Goal: Information Seeking & Learning: Learn about a topic

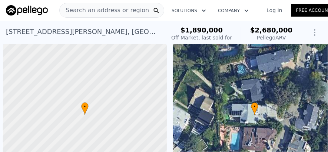
scroll to position [0, 3]
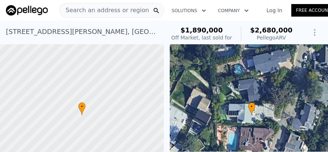
click at [100, 8] on span "Search an address or region" at bounding box center [104, 10] width 89 height 9
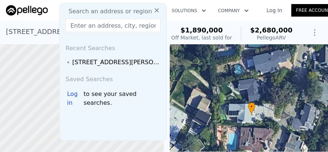
drag, startPoint x: 100, startPoint y: 8, endPoint x: 95, endPoint y: 27, distance: 19.5
click at [95, 27] on input "text" at bounding box center [113, 25] width 95 height 13
paste input "[STREET_ADDRESS][PERSON_NAME]"
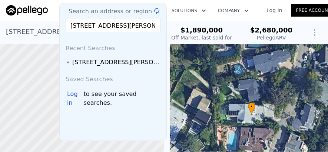
scroll to position [0, 37]
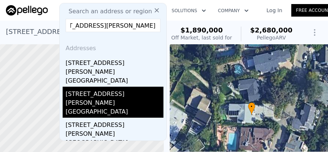
type input "[STREET_ADDRESS][PERSON_NAME]"
click at [108, 87] on div "[STREET_ADDRESS][PERSON_NAME]" at bounding box center [115, 97] width 98 height 21
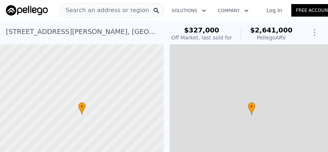
click at [111, 11] on span "Search an address or region" at bounding box center [104, 10] width 89 height 9
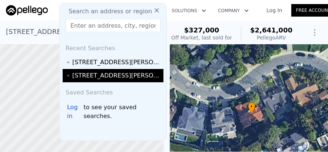
click at [95, 78] on div "[STREET_ADDRESS][PERSON_NAME]" at bounding box center [116, 75] width 89 height 9
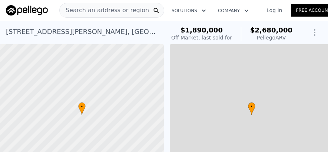
type input "5585"
type input "11521"
checkbox input "true"
type input "$ 2,680,000"
type input "$ 458,982"
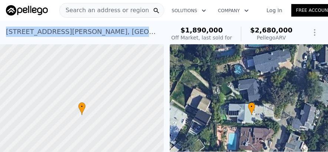
drag, startPoint x: 5, startPoint y: 31, endPoint x: 124, endPoint y: 35, distance: 118.5
click at [124, 35] on div "[STREET_ADDRESS] Sold [DATE] for $1.890m (~ARV $2.680m ) $1,890,000 Off Market,…" at bounding box center [164, 33] width 328 height 24
copy div "[STREET_ADDRESS][PERSON_NAME]"
